Goal: Task Accomplishment & Management: Manage account settings

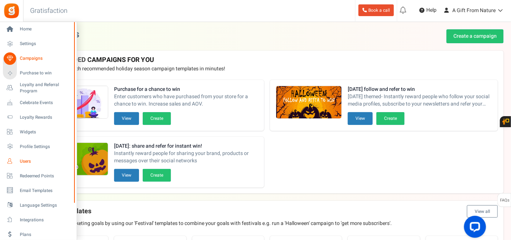
click at [39, 161] on span "Users" at bounding box center [45, 161] width 51 height 6
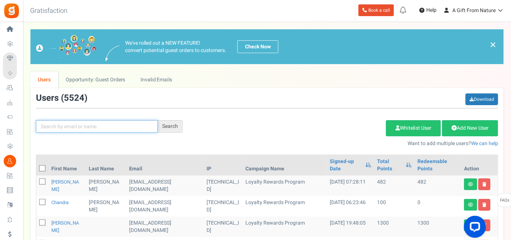
click at [93, 128] on input "text" at bounding box center [97, 126] width 122 height 12
paste input "[PERSON_NAME][EMAIL_ADDRESS][PERSON_NAME][DOMAIN_NAME]"
type input "[PERSON_NAME][EMAIL_ADDRESS][PERSON_NAME][DOMAIN_NAME]"
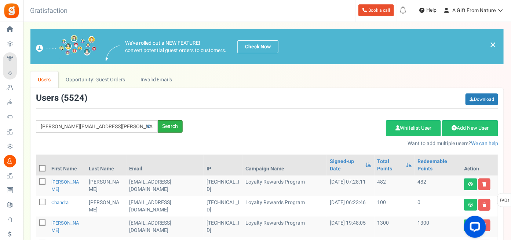
click at [173, 129] on div "Search" at bounding box center [170, 126] width 25 height 12
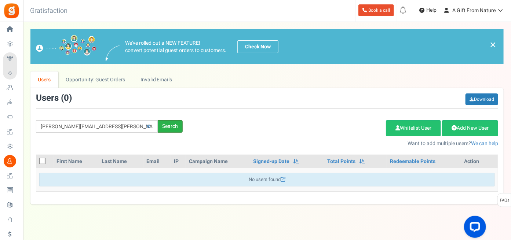
click at [172, 126] on div "Search" at bounding box center [170, 126] width 25 height 12
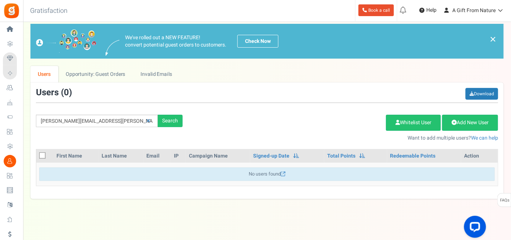
scroll to position [7, 0]
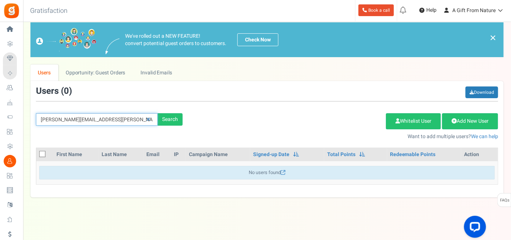
click at [111, 119] on input "[PERSON_NAME][EMAIL_ADDRESS][PERSON_NAME][DOMAIN_NAME]" at bounding box center [97, 119] width 122 height 12
drag, startPoint x: 147, startPoint y: 120, endPoint x: 131, endPoint y: 121, distance: 15.8
click at [145, 120] on link at bounding box center [148, 119] width 11 height 13
click at [124, 118] on input "text" at bounding box center [97, 119] width 122 height 12
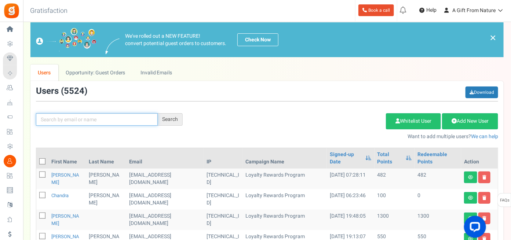
paste input "[PERSON_NAME]"
type input "[PERSON_NAME]"
